Goal: Transaction & Acquisition: Purchase product/service

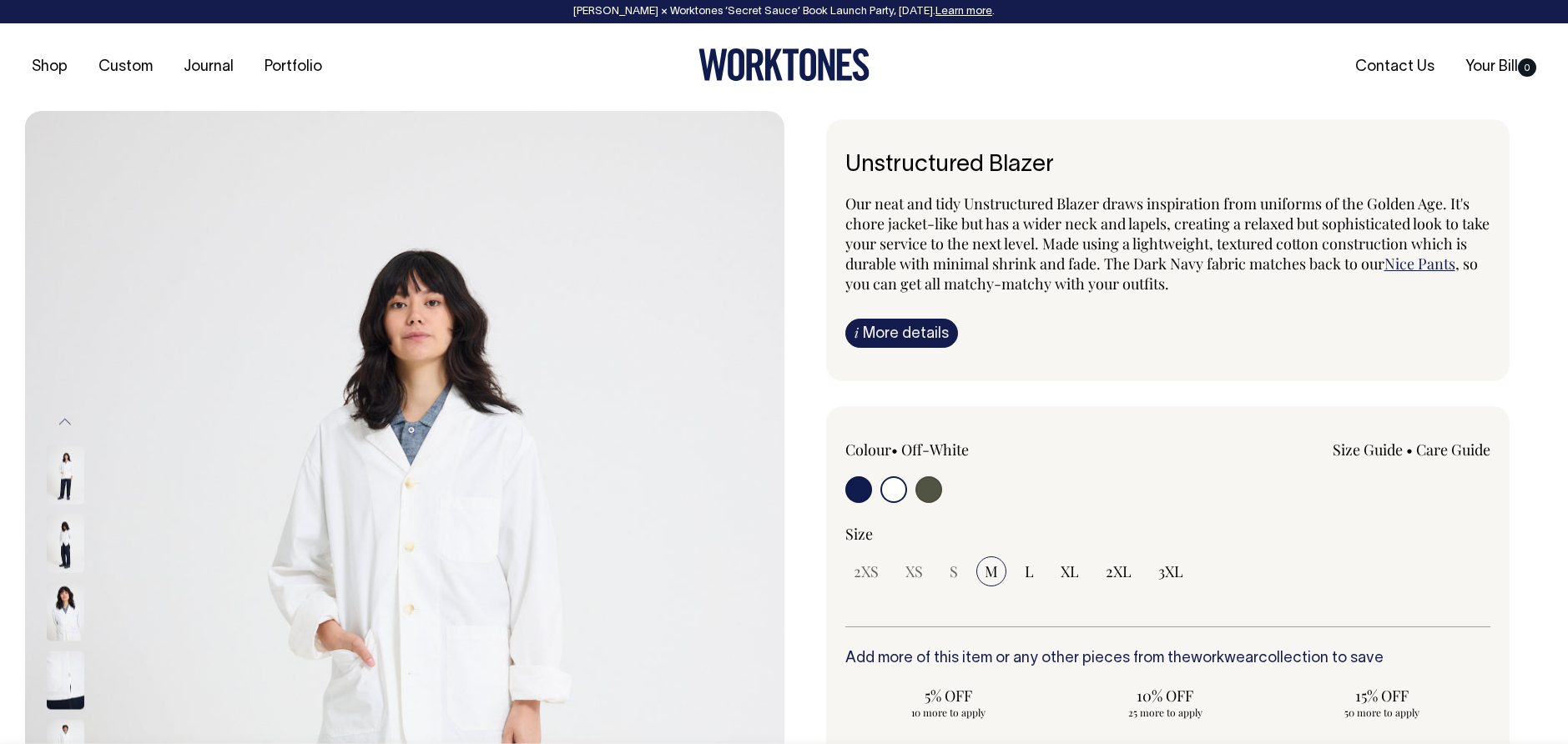
select select "Off-White"
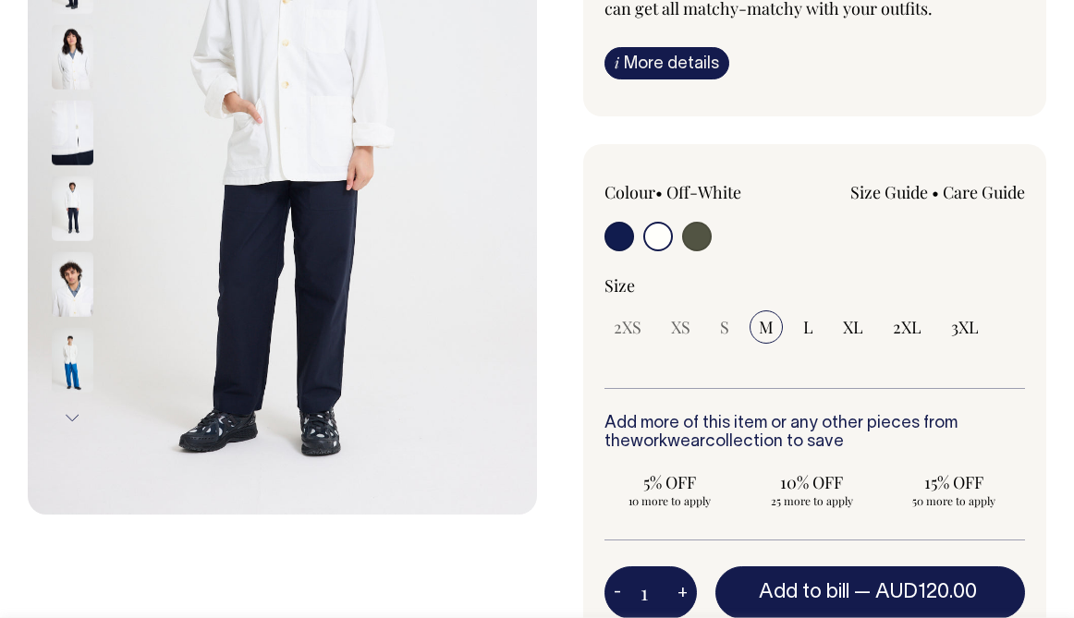
scroll to position [373, 0]
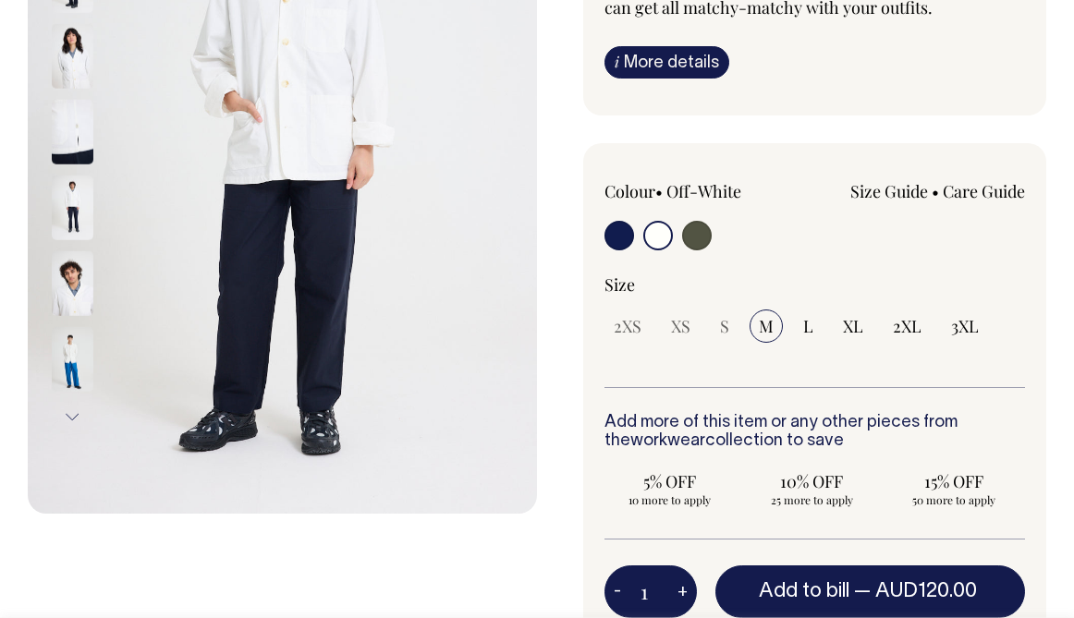
click at [897, 202] on link "Size Guide" at bounding box center [889, 191] width 78 height 22
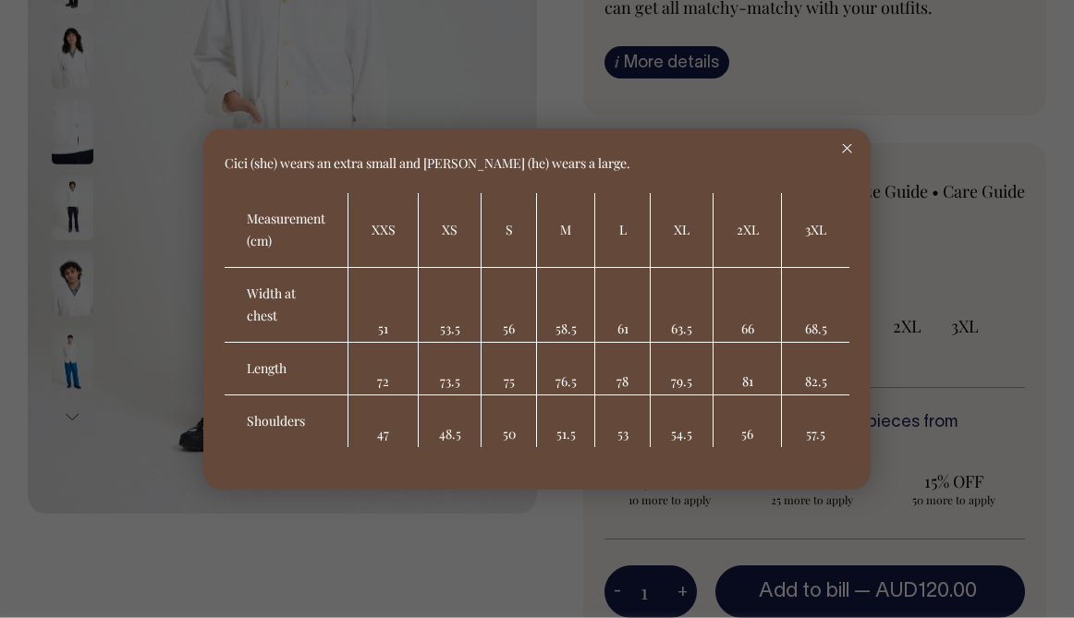
click at [853, 142] on div at bounding box center [846, 148] width 47 height 41
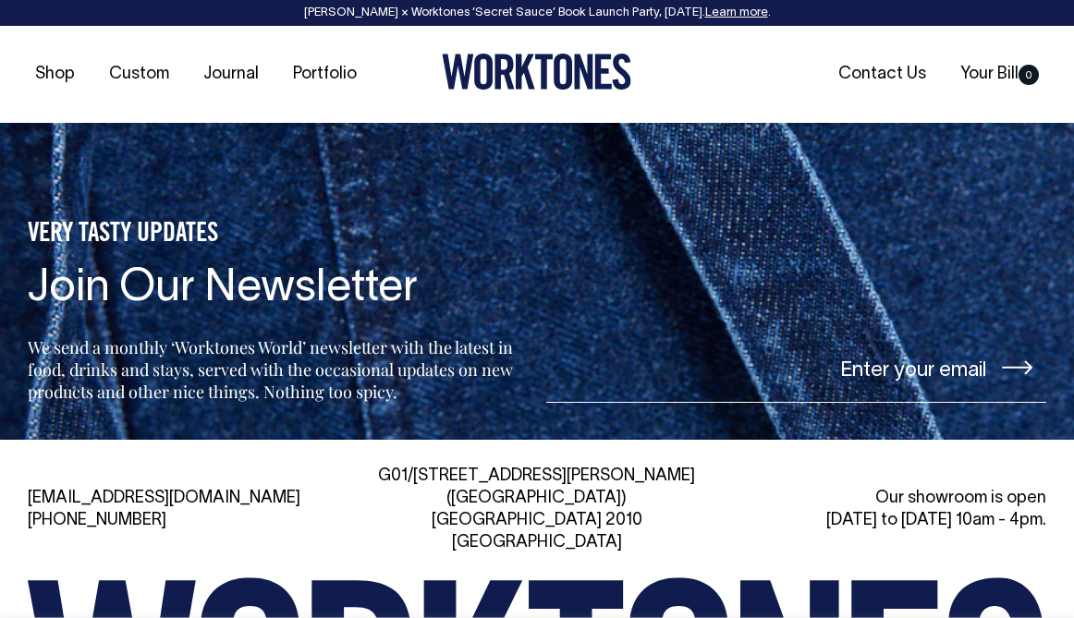
scroll to position [2710, 0]
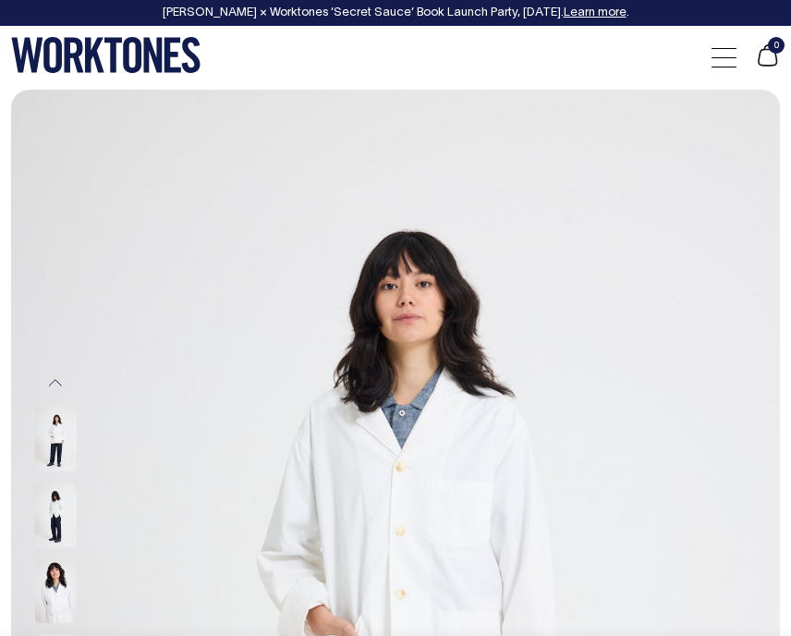
select select "Off-White"
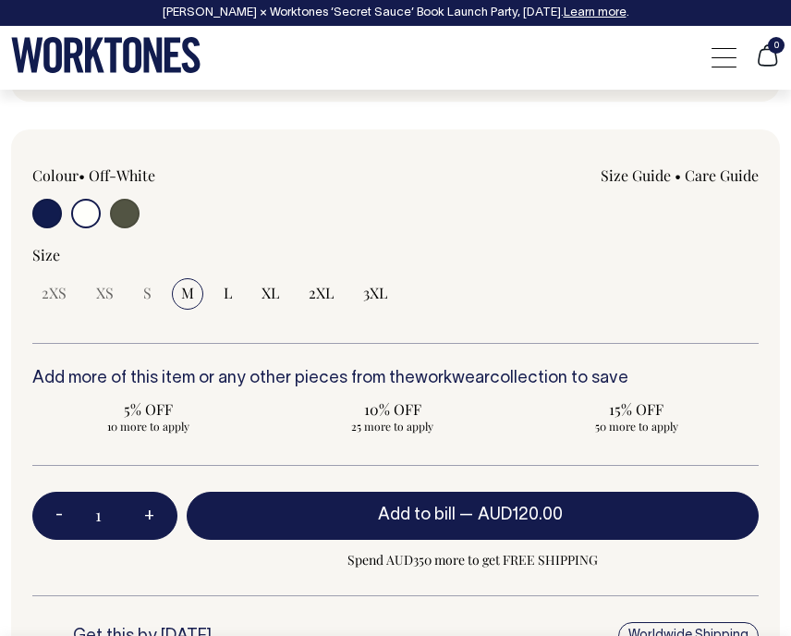
scroll to position [1389, 0]
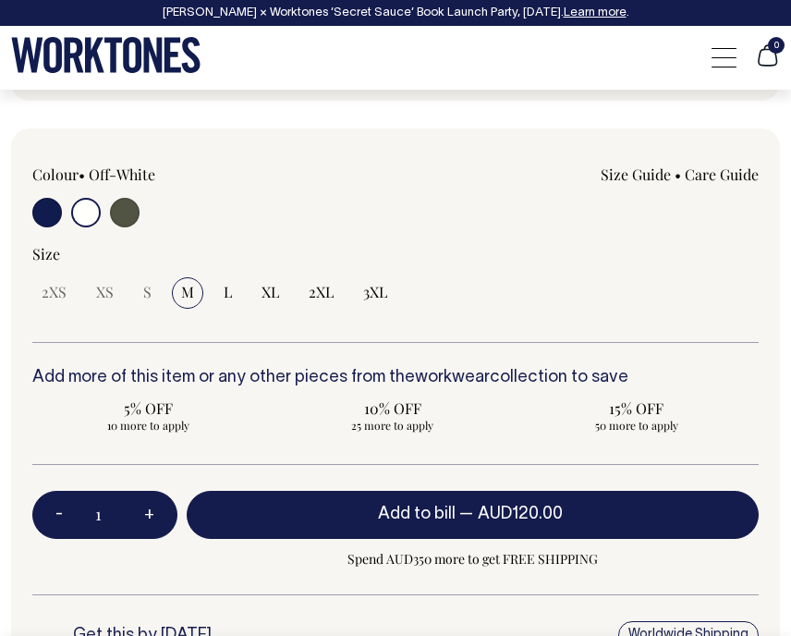
click at [629, 166] on link "Size Guide" at bounding box center [636, 173] width 70 height 19
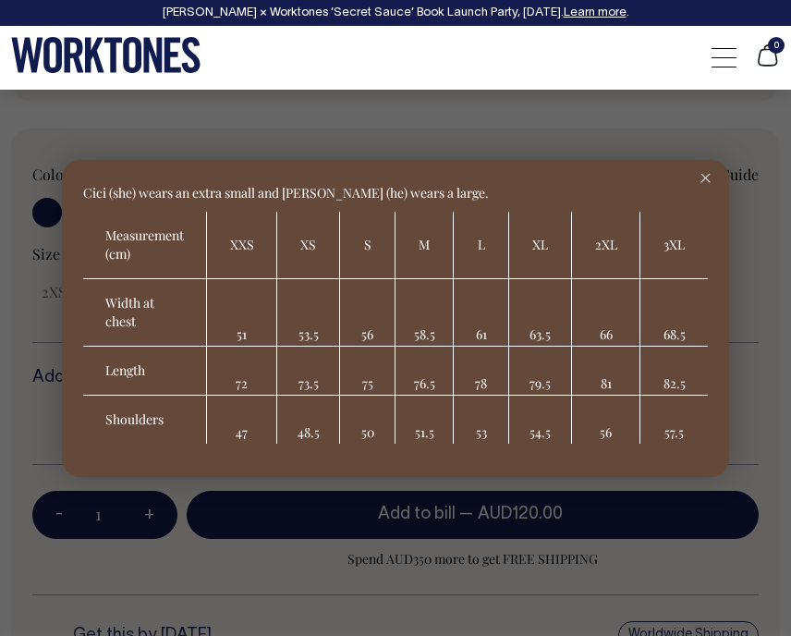
click at [371, 121] on div at bounding box center [395, 318] width 791 height 636
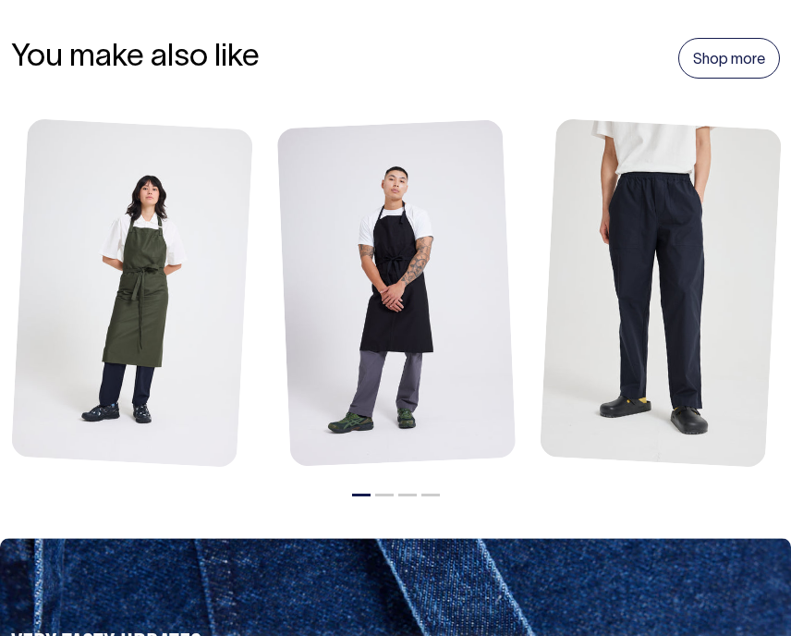
scroll to position [2871, 0]
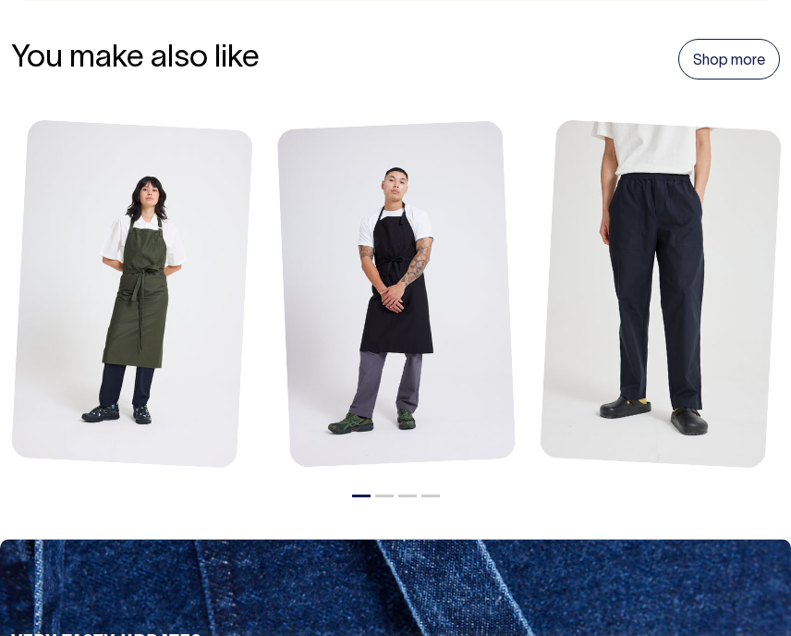
click at [390, 494] on button "2" at bounding box center [384, 495] width 18 height 3
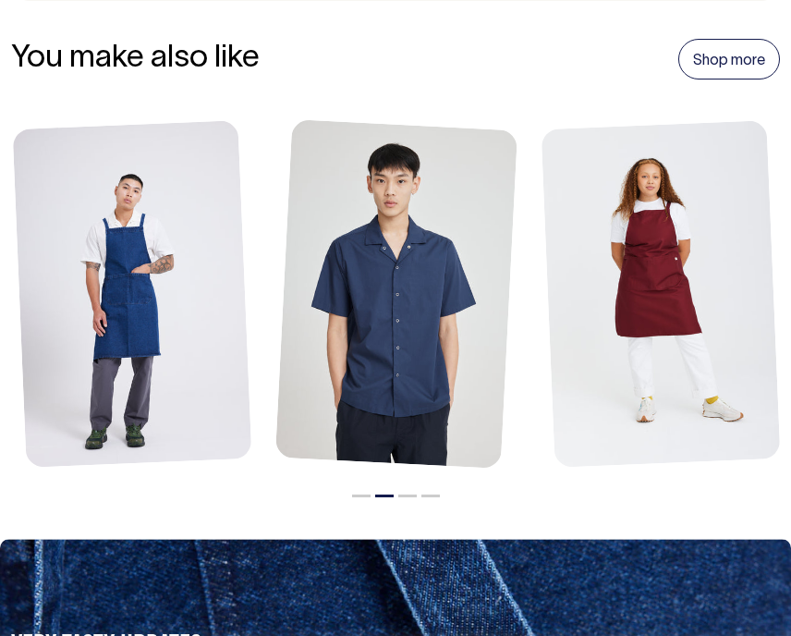
click at [414, 494] on button "3" at bounding box center [407, 495] width 18 height 3
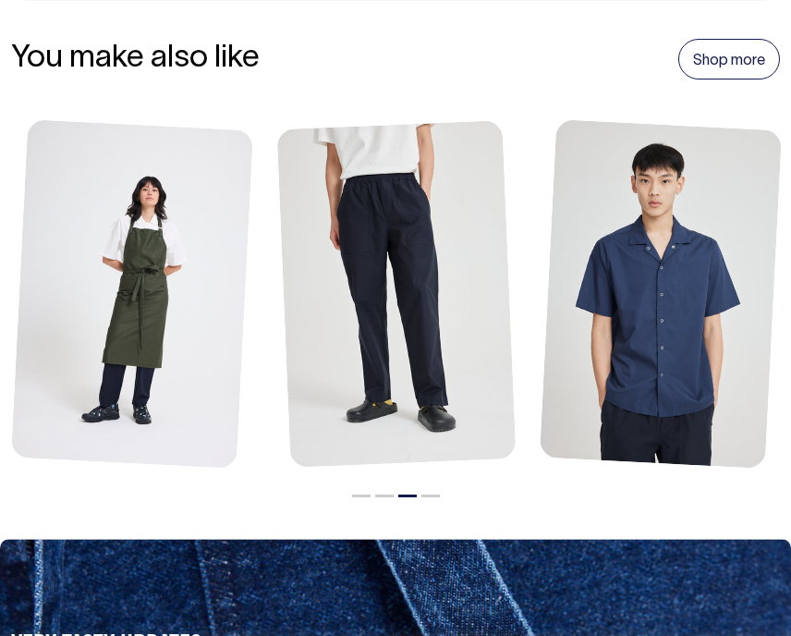
click at [391, 260] on link at bounding box center [396, 295] width 239 height 351
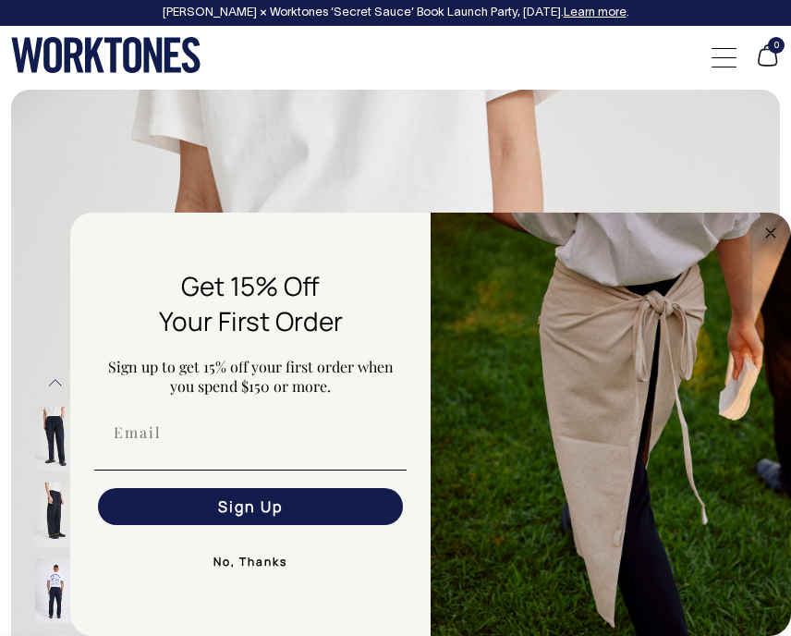
drag, startPoint x: 419, startPoint y: 3, endPoint x: 46, endPoint y: 51, distance: 375.4
click at [17, 66] on icon at bounding box center [105, 55] width 189 height 36
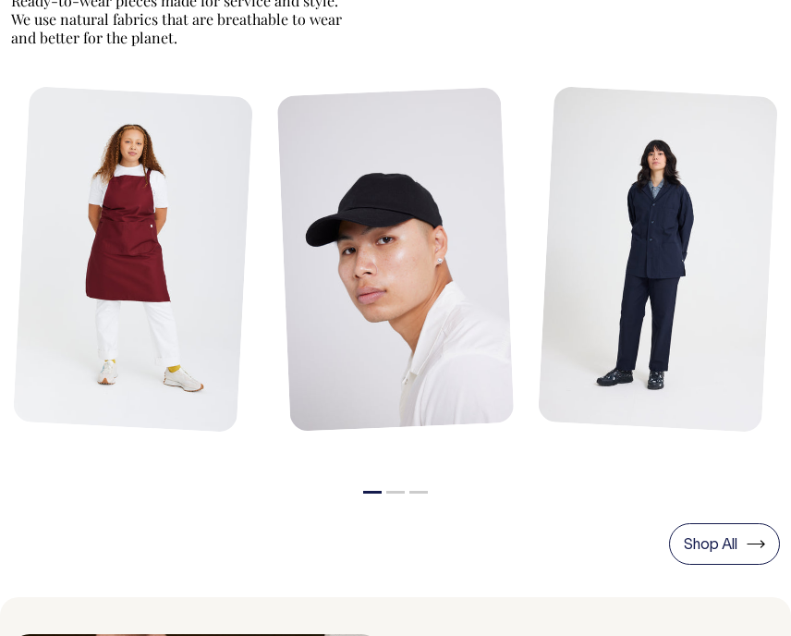
scroll to position [747, 0]
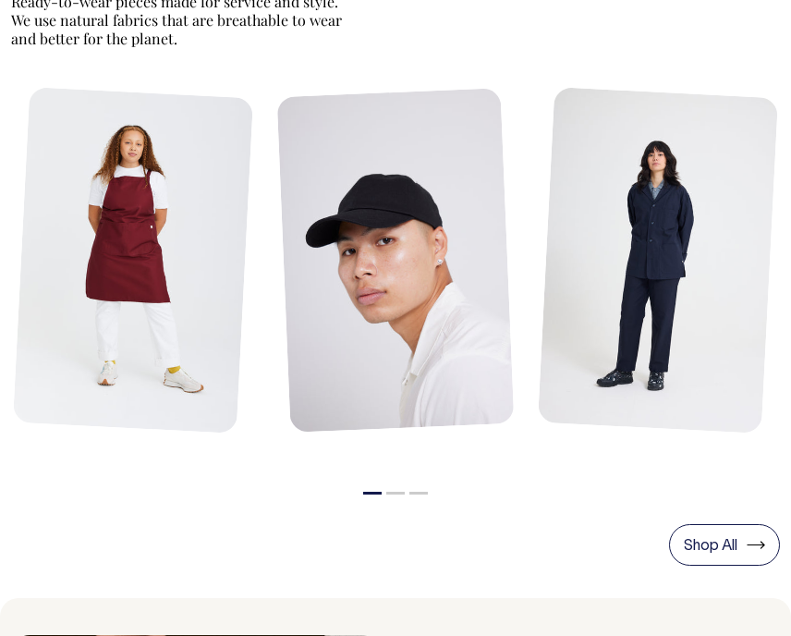
click at [666, 225] on link at bounding box center [658, 262] width 240 height 350
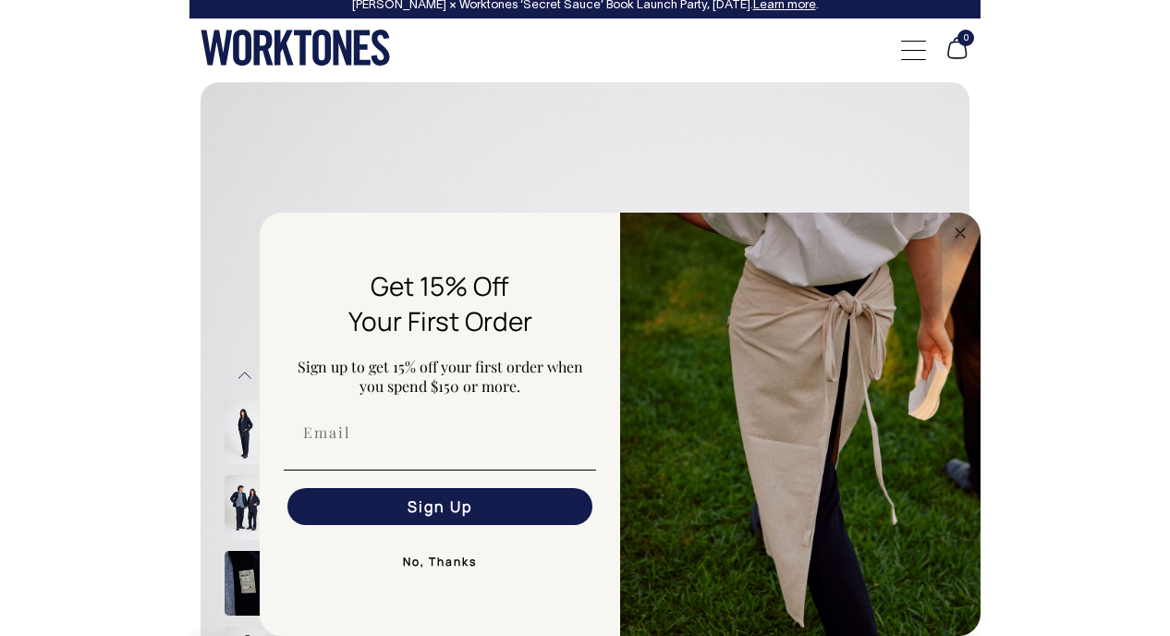
scroll to position [8, 0]
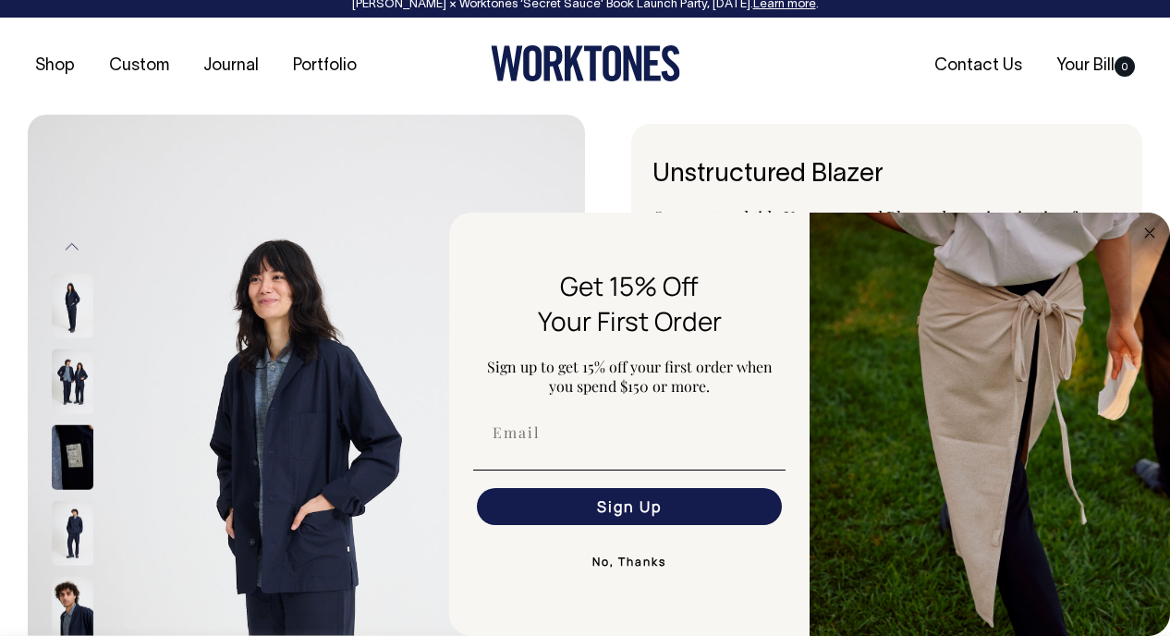
click at [790, 223] on icon "Close dialog" at bounding box center [1149, 233] width 22 height 22
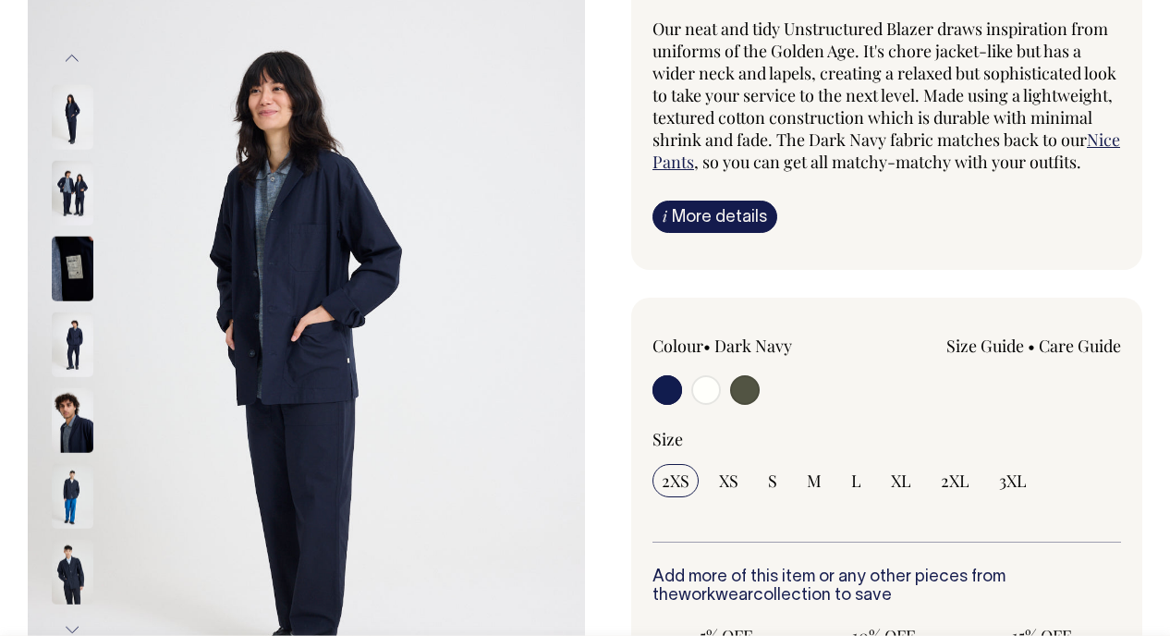
scroll to position [196, 0]
click at [773, 161] on link "Nice Pants" at bounding box center [886, 151] width 468 height 44
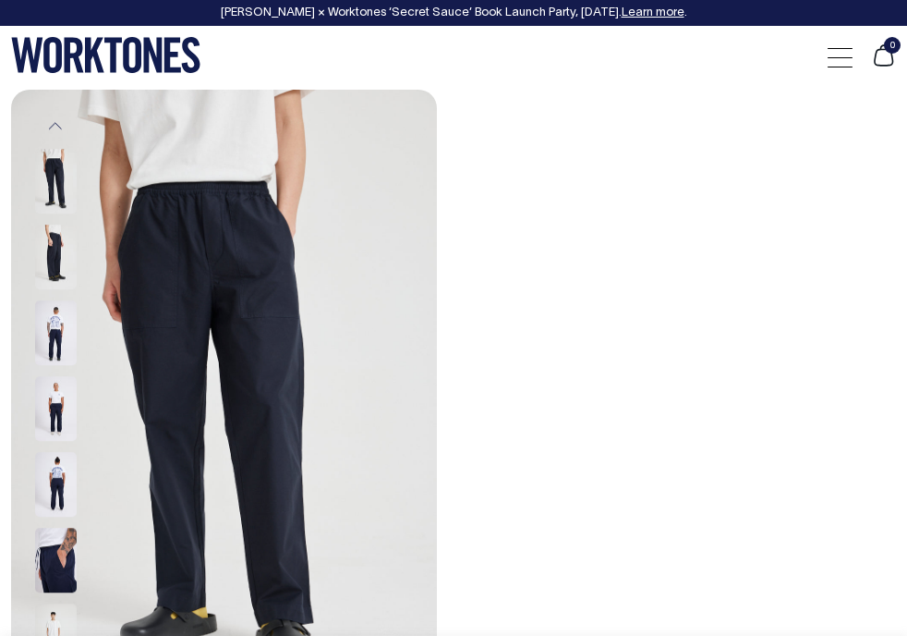
click at [0, 0] on link "Workwear" at bounding box center [0, 0] width 0 height 0
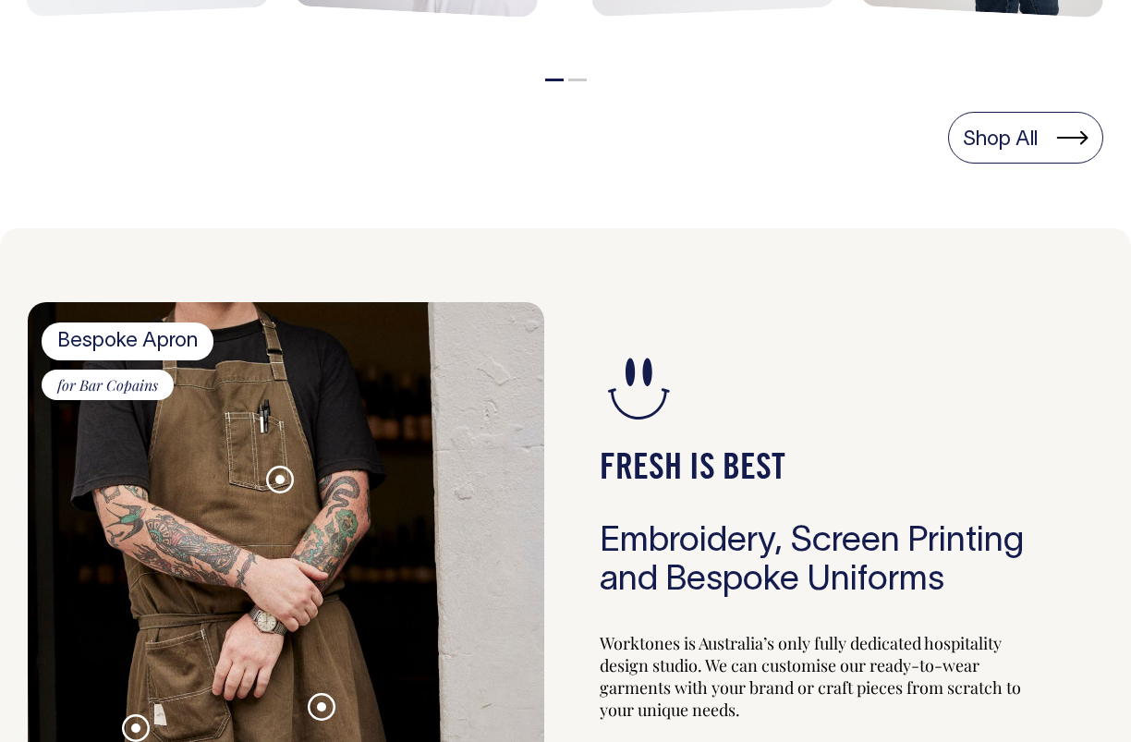
click at [906, 145] on link "Shop All" at bounding box center [1025, 138] width 155 height 52
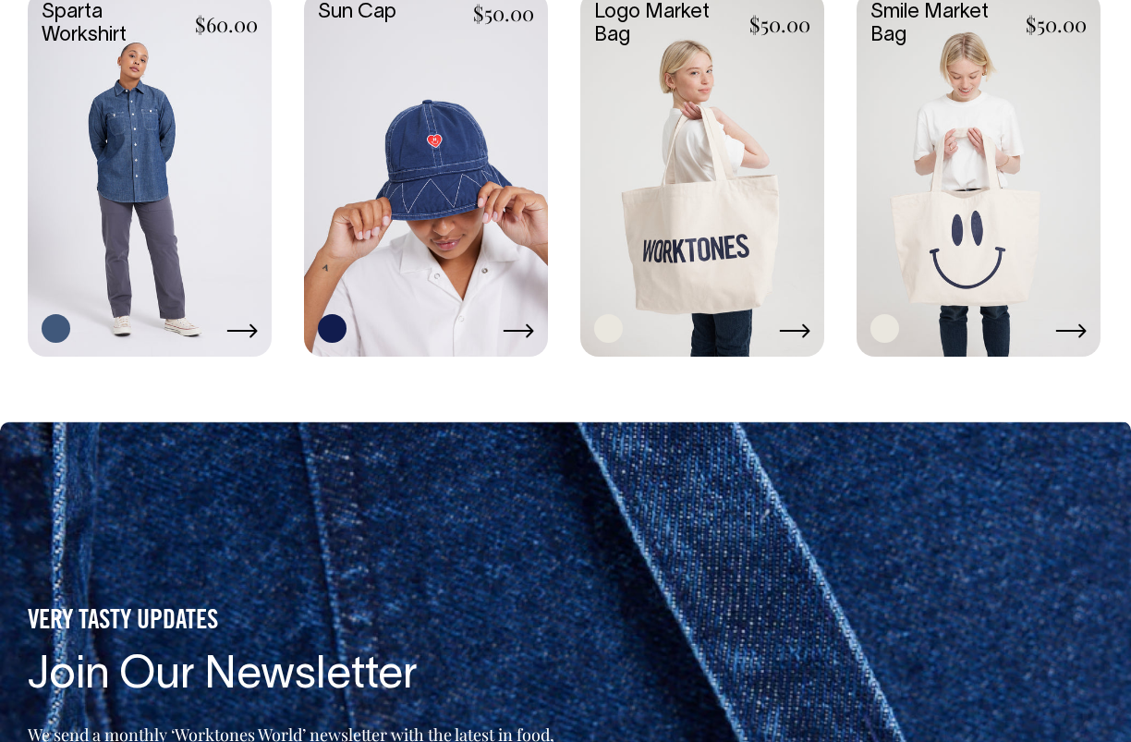
scroll to position [3070, 0]
